Goal: Transaction & Acquisition: Purchase product/service

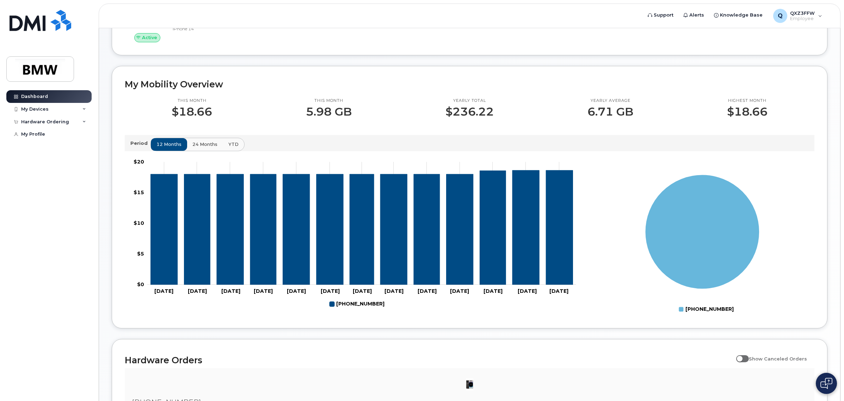
scroll to position [20, 0]
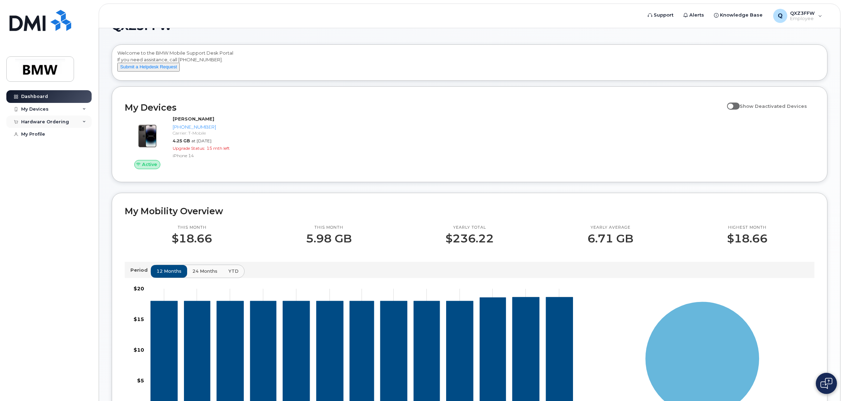
click at [71, 124] on div "Hardware Ordering" at bounding box center [48, 122] width 85 height 13
click at [53, 111] on div "My Devices" at bounding box center [48, 109] width 85 height 13
click at [49, 190] on div "New Order" at bounding box center [37, 186] width 27 height 6
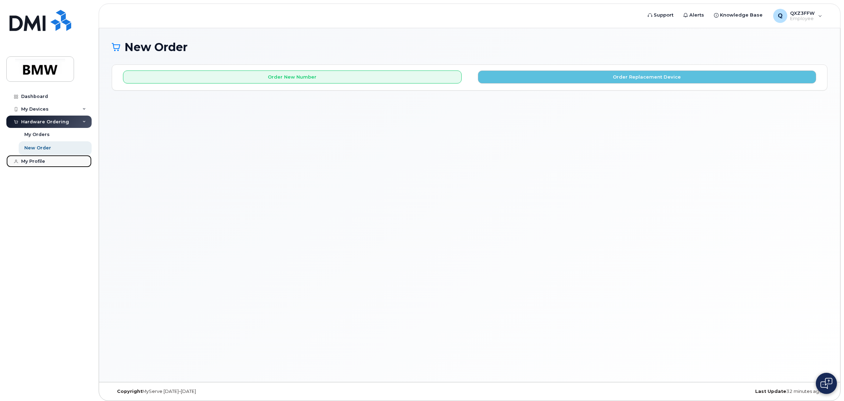
click at [33, 160] on div "My Profile" at bounding box center [33, 162] width 24 height 6
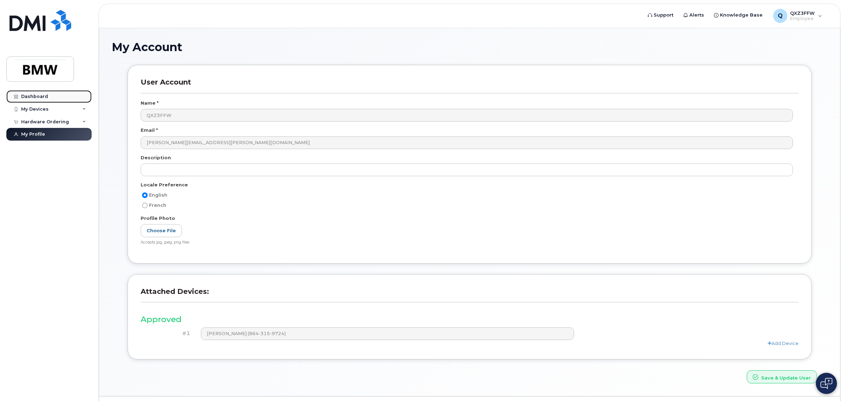
click at [35, 93] on link "Dashboard" at bounding box center [48, 96] width 85 height 13
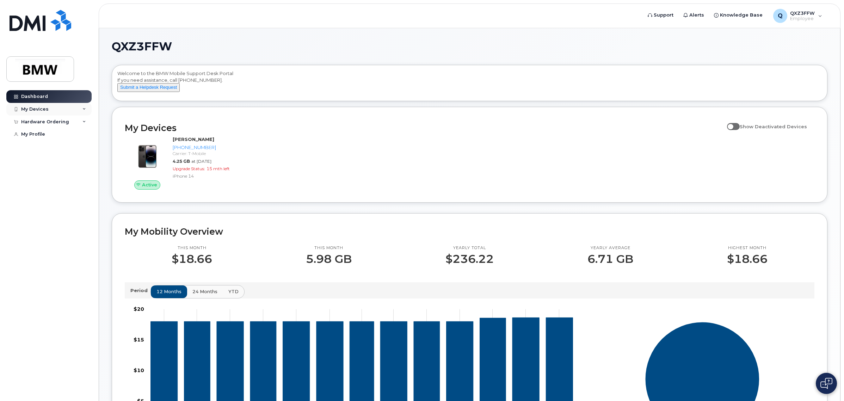
click at [43, 114] on div "My Devices" at bounding box center [48, 109] width 85 height 13
click at [61, 163] on div "Hardware Ordering" at bounding box center [45, 160] width 48 height 6
click at [49, 176] on link "My Orders" at bounding box center [55, 172] width 73 height 13
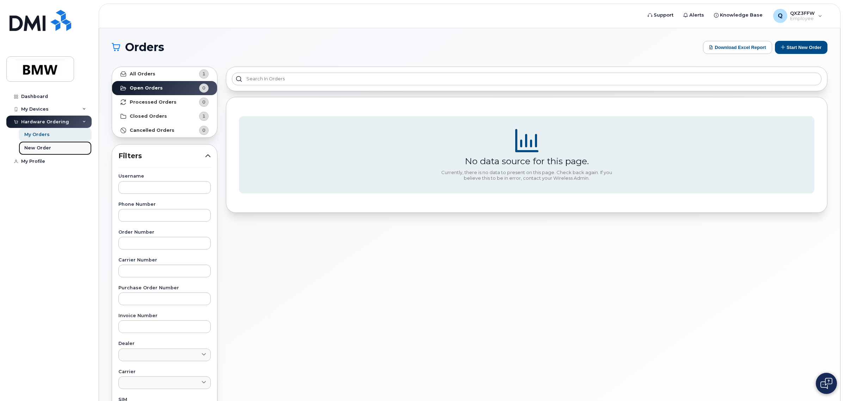
click at [42, 146] on div "New Order" at bounding box center [37, 148] width 27 height 6
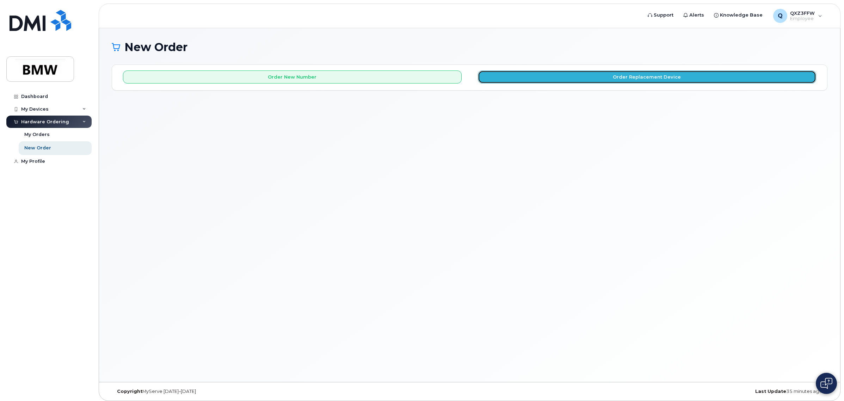
click at [542, 74] on button "Order Replacement Device" at bounding box center [647, 77] width 339 height 13
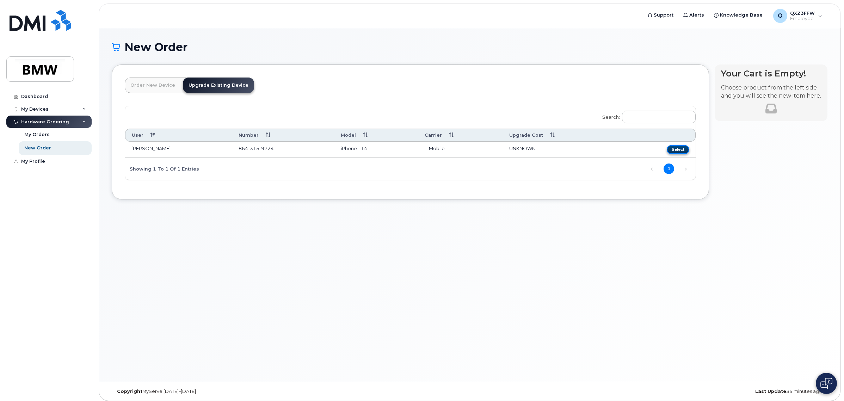
click at [681, 149] on button "Select" at bounding box center [678, 149] width 23 height 9
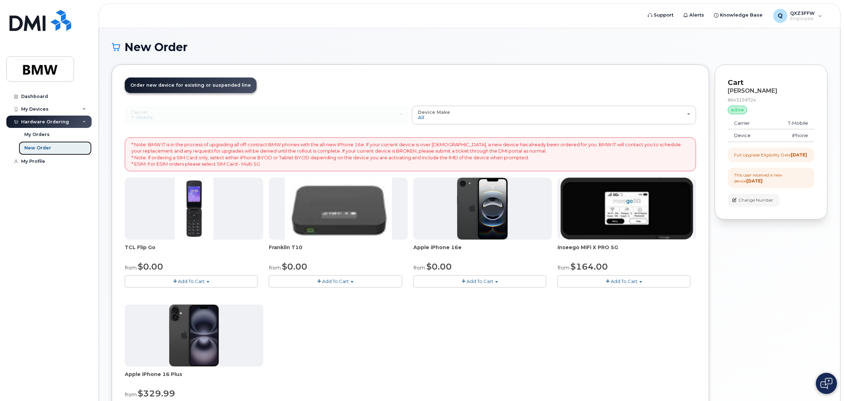
click at [43, 148] on div "New Order" at bounding box center [37, 148] width 27 height 6
click at [43, 151] on div "New Order" at bounding box center [37, 148] width 27 height 6
click at [39, 147] on div "New Order" at bounding box center [37, 148] width 27 height 6
click at [38, 148] on div "New Order" at bounding box center [37, 148] width 27 height 6
click at [36, 149] on div "New Order" at bounding box center [37, 148] width 27 height 6
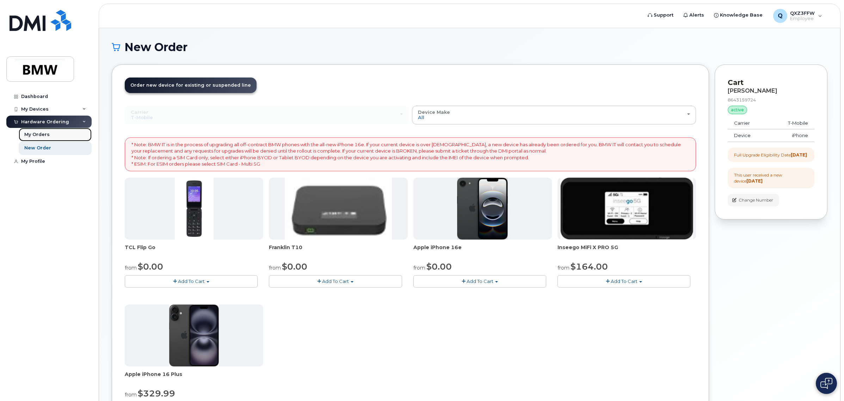
click at [41, 138] on div "My Orders" at bounding box center [36, 135] width 25 height 6
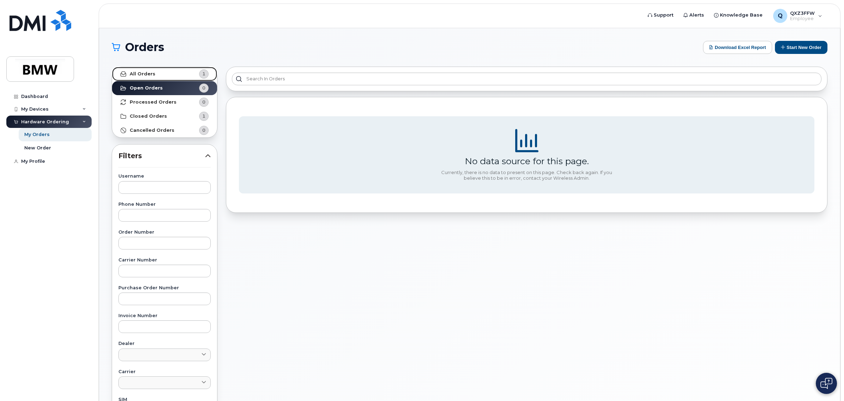
click at [147, 72] on strong "All Orders" at bounding box center [143, 74] width 26 height 6
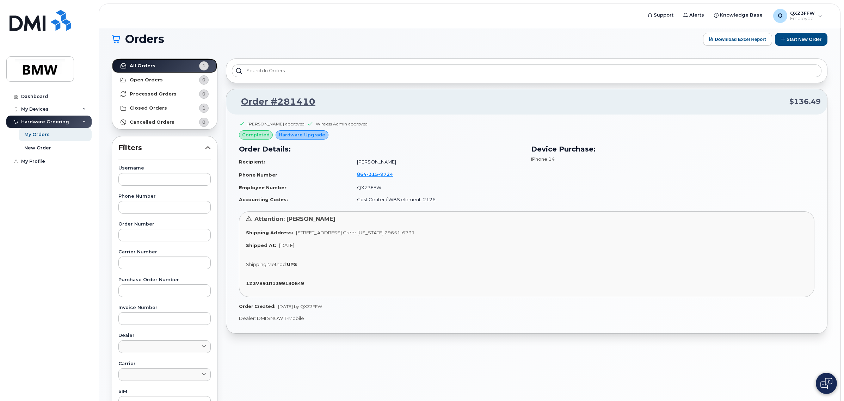
scroll to position [188, 0]
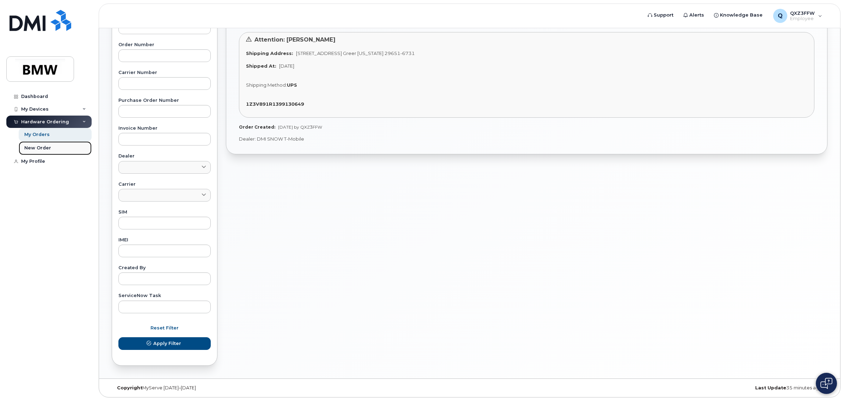
click at [39, 151] on div "New Order" at bounding box center [37, 148] width 27 height 6
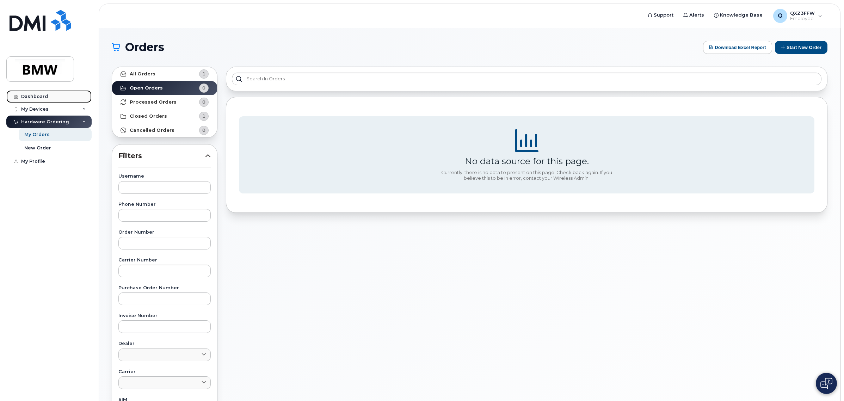
click at [30, 96] on div "Dashboard" at bounding box center [34, 97] width 27 height 6
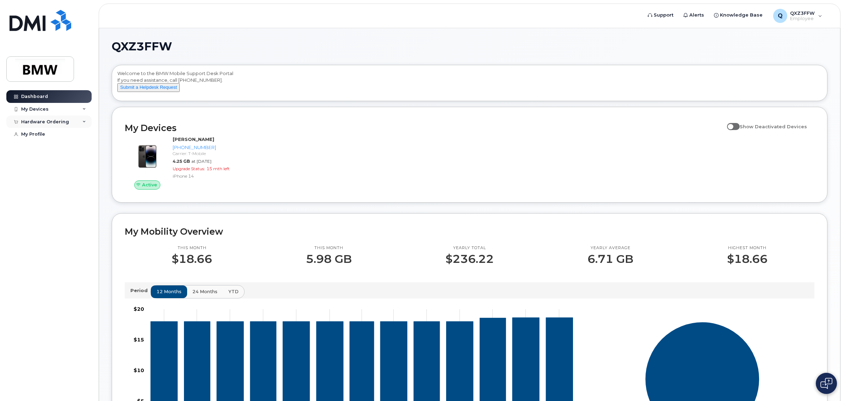
click at [46, 122] on div "Hardware Ordering" at bounding box center [45, 122] width 48 height 6
click at [40, 160] on div "My Profile" at bounding box center [33, 162] width 24 height 6
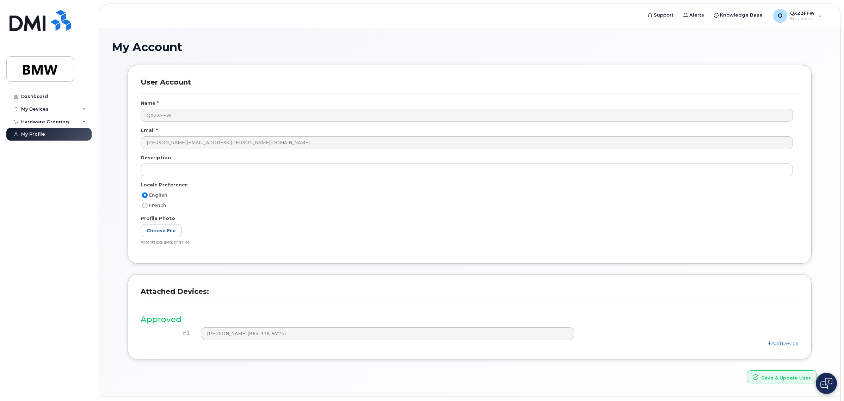
scroll to position [18, 0]
